Goal: Information Seeking & Learning: Learn about a topic

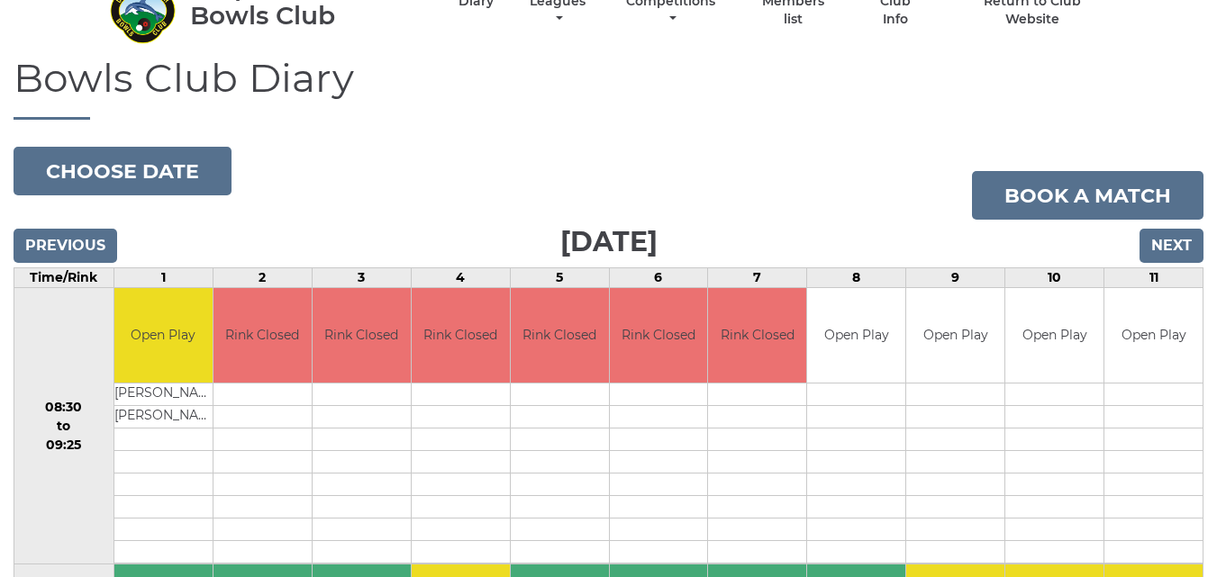
scroll to position [28, 0]
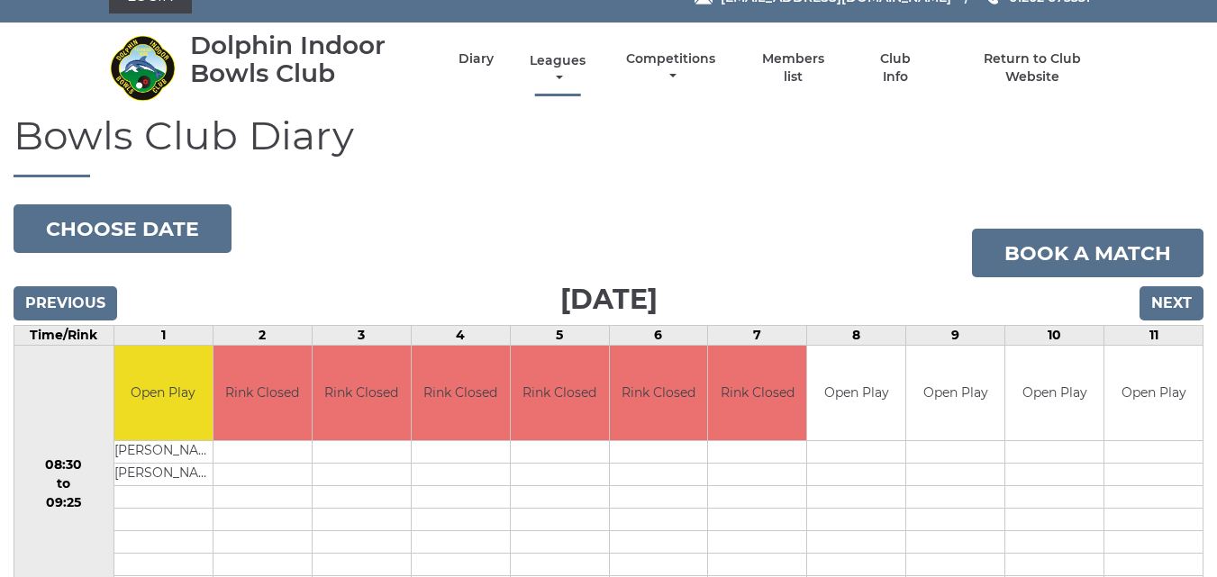
click at [556, 62] on link "Leagues" at bounding box center [557, 69] width 65 height 35
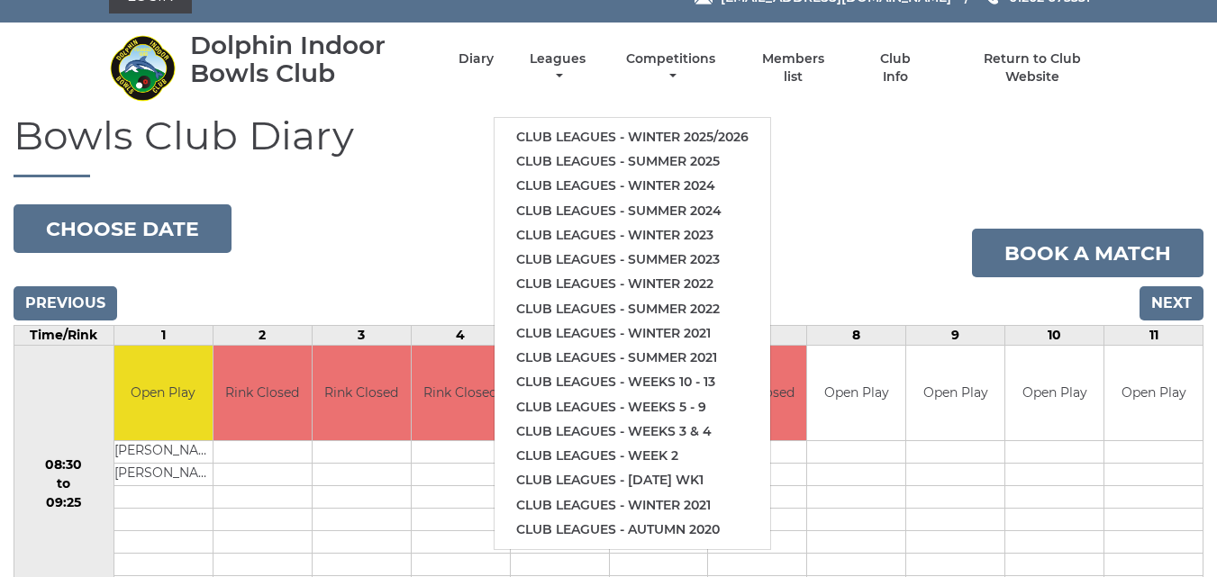
drag, startPoint x: 580, startPoint y: 113, endPoint x: 590, endPoint y: 163, distance: 50.5
click at [590, 162] on h1 "Bowls Club Diary" at bounding box center [609, 145] width 1190 height 64
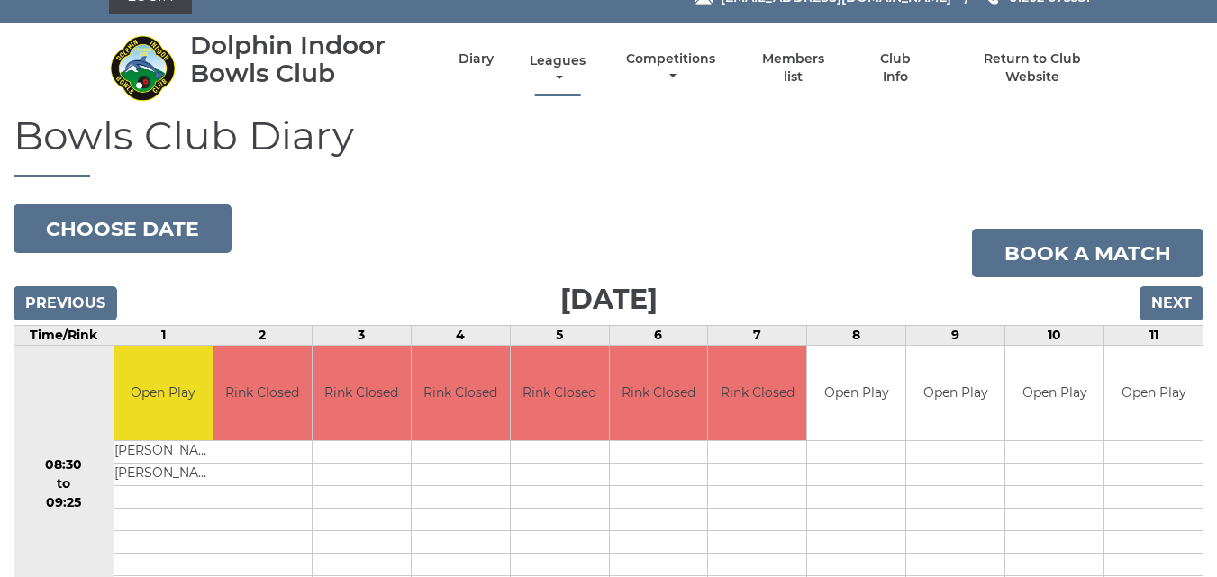
click at [563, 62] on link "Leagues" at bounding box center [557, 69] width 65 height 35
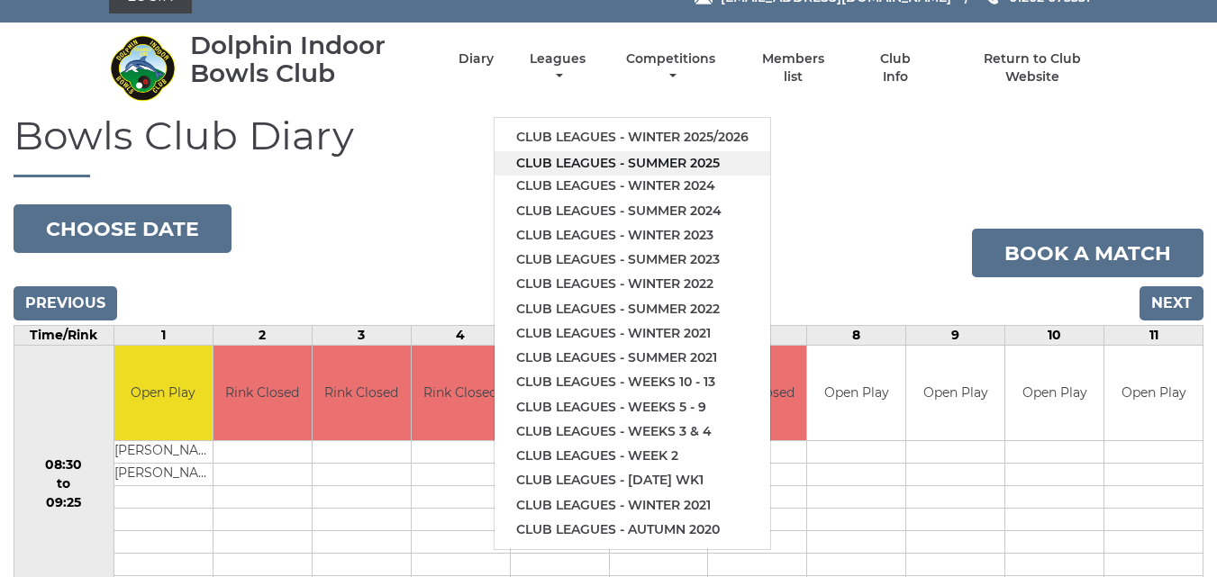
click at [587, 160] on link "Club leagues - Summer 2025" at bounding box center [632, 163] width 276 height 24
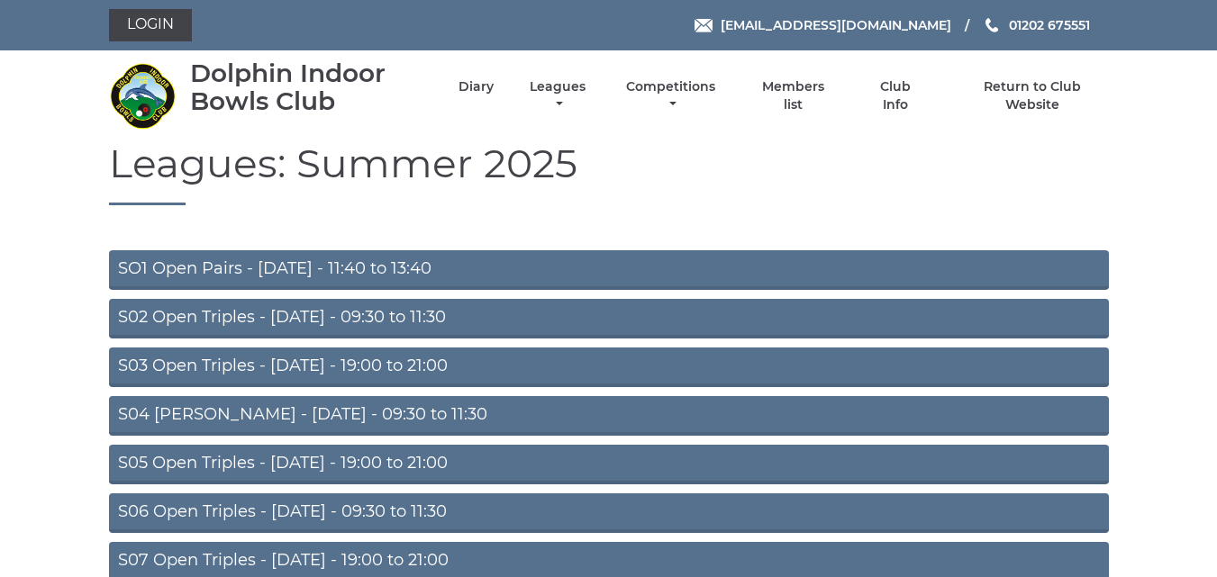
click at [400, 314] on link "S02 Open Triples - [DATE] - 09:30 to 11:30" at bounding box center [609, 319] width 1000 height 40
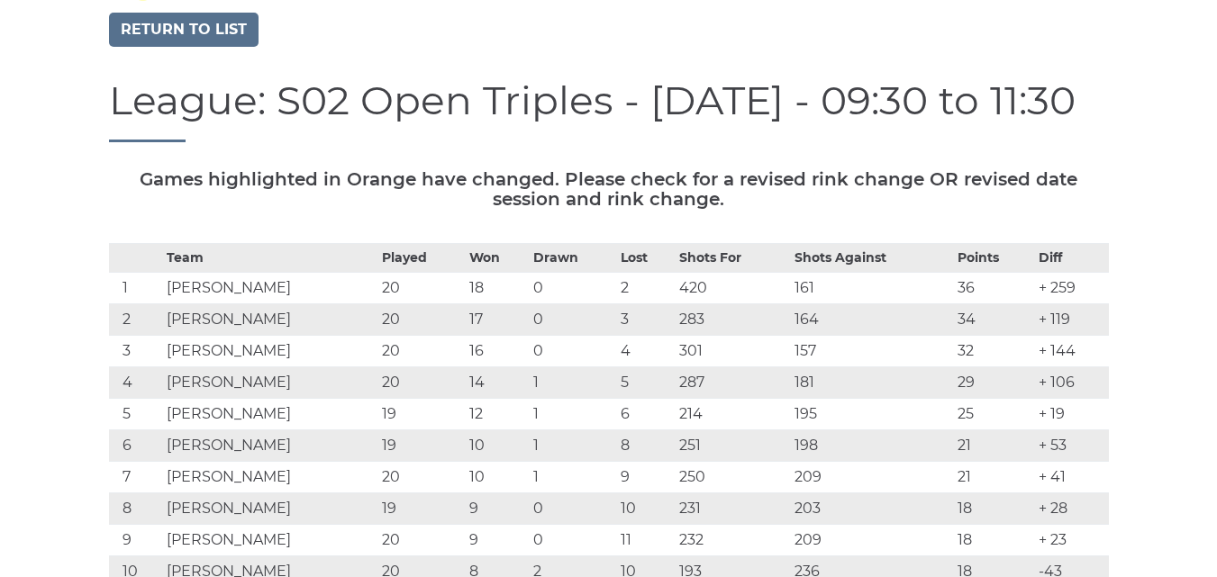
scroll to position [140, 0]
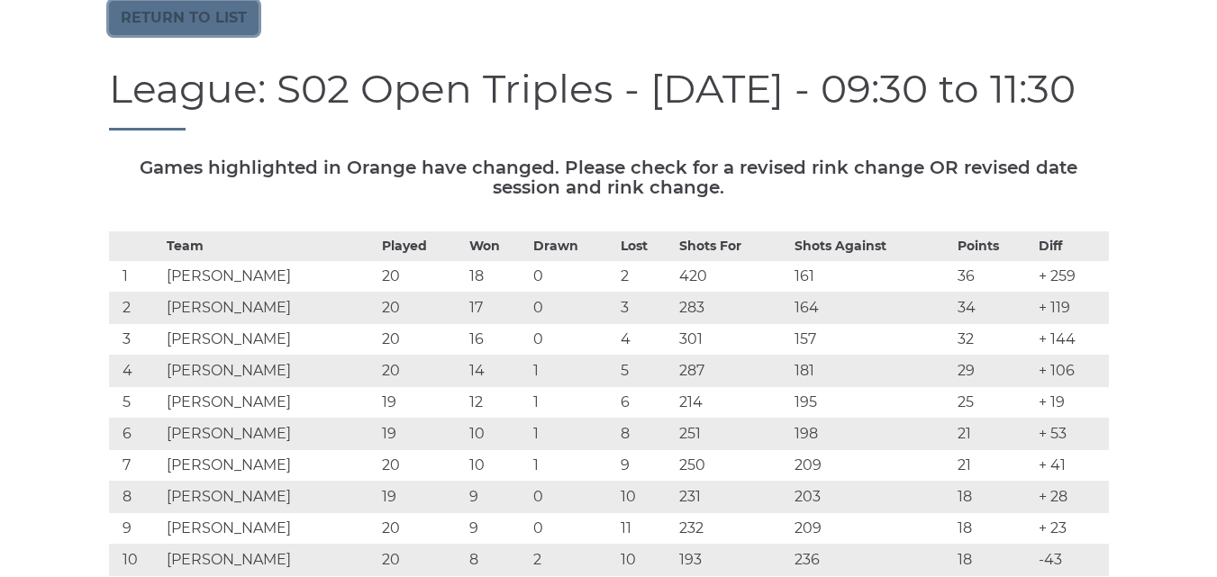
click at [156, 30] on link "Return to list" at bounding box center [183, 18] width 149 height 34
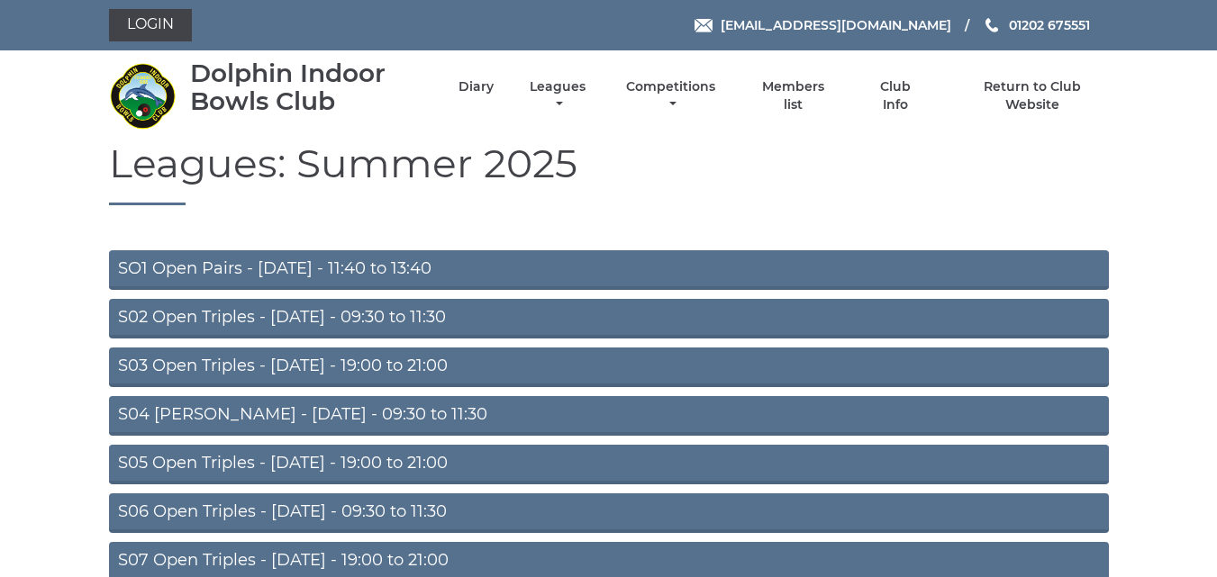
click at [293, 359] on link "S03 Open Triples - [DATE] - 19:00 to 21:00" at bounding box center [609, 368] width 1000 height 40
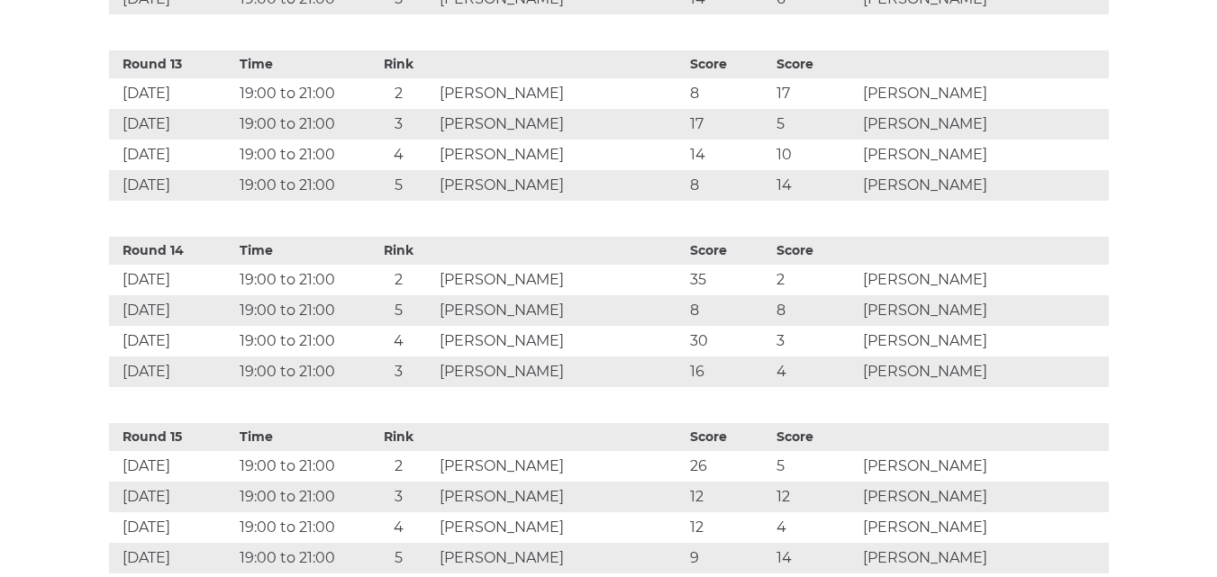
scroll to position [1745, 0]
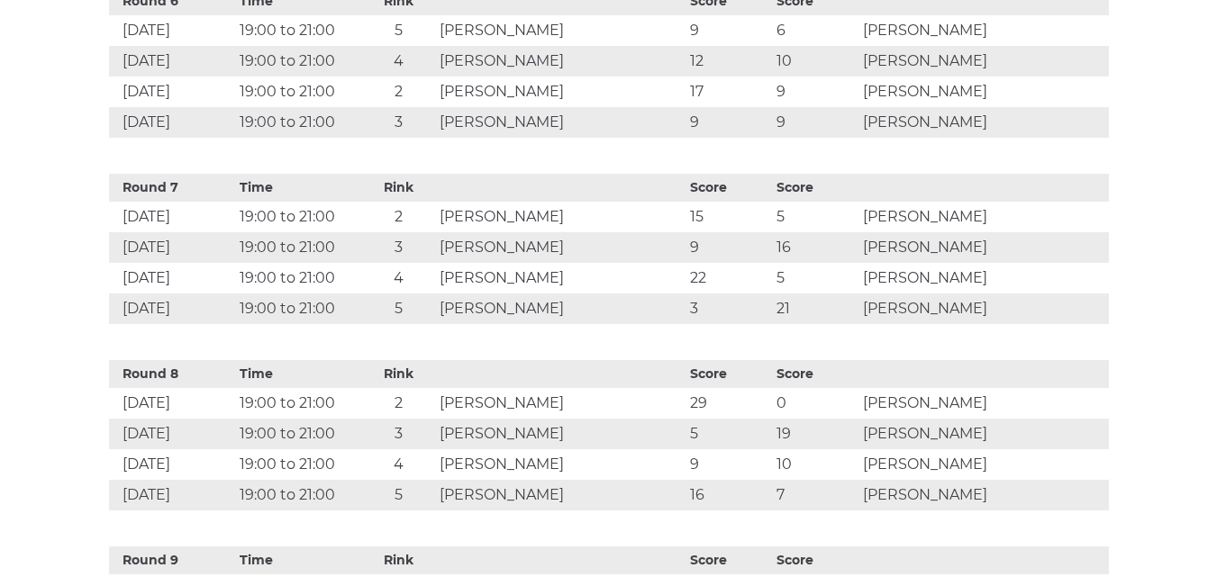
drag, startPoint x: 1155, startPoint y: 226, endPoint x: 1169, endPoint y: 224, distance: 13.6
drag, startPoint x: 1200, startPoint y: 223, endPoint x: 1224, endPoint y: 229, distance: 24.9
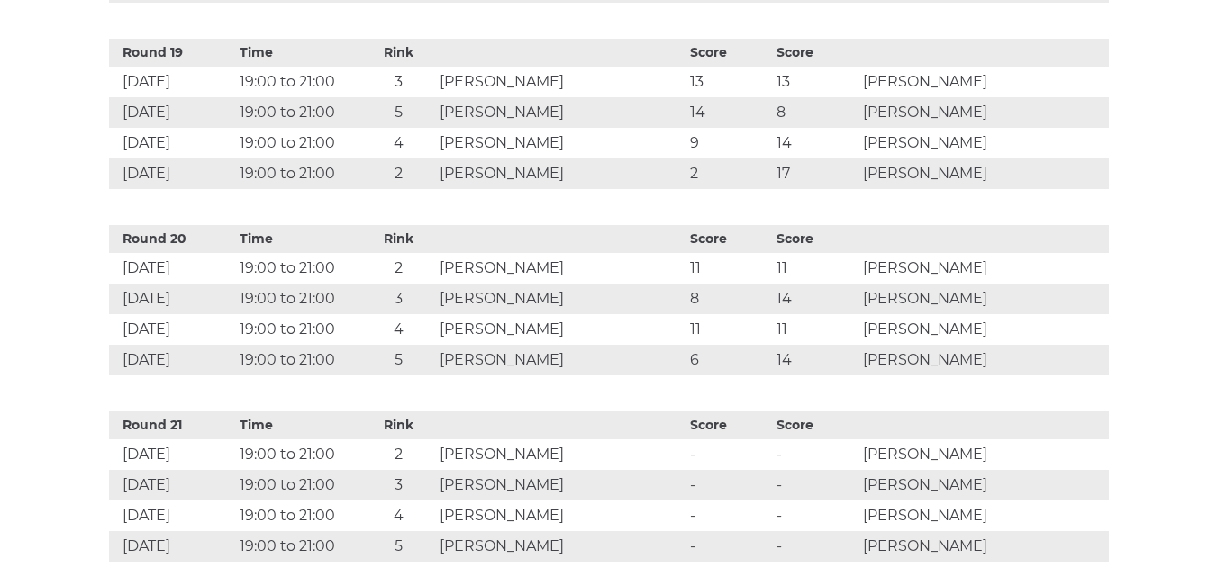
scroll to position [4174, 0]
